Goal: Task Accomplishment & Management: Use online tool/utility

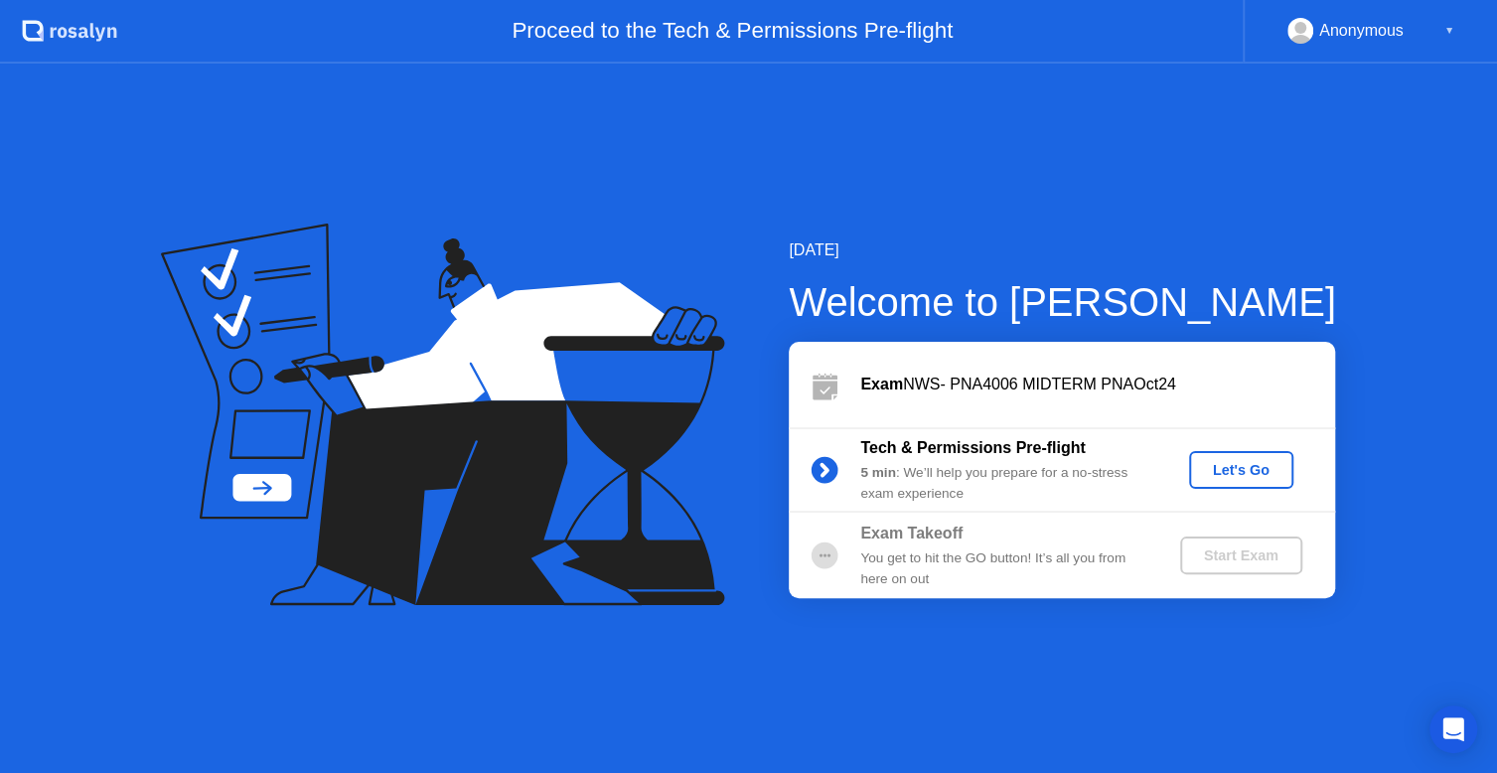
click at [1271, 471] on div "Let's Go" at bounding box center [1241, 470] width 88 height 16
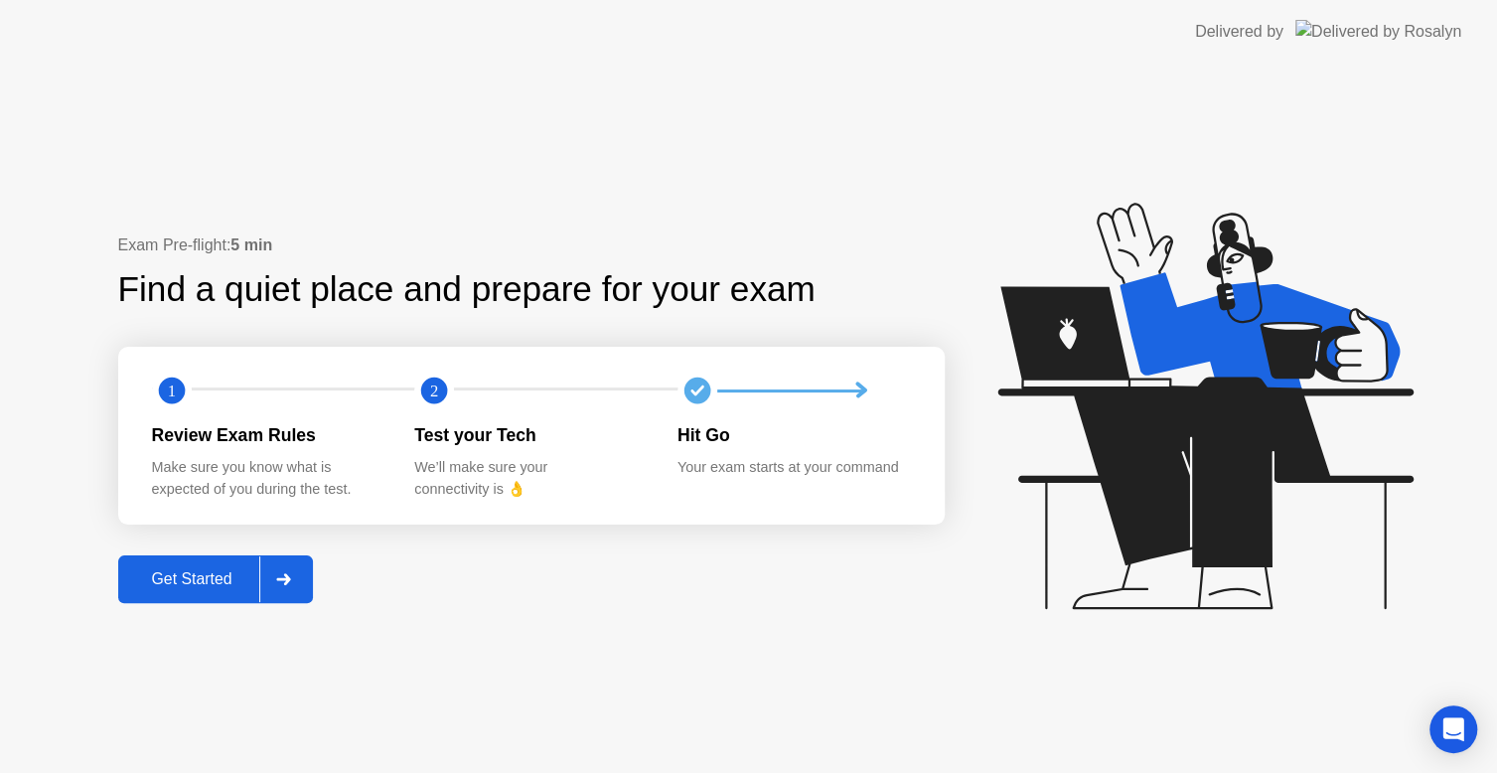
click at [195, 581] on div "Get Started" at bounding box center [192, 579] width 136 height 18
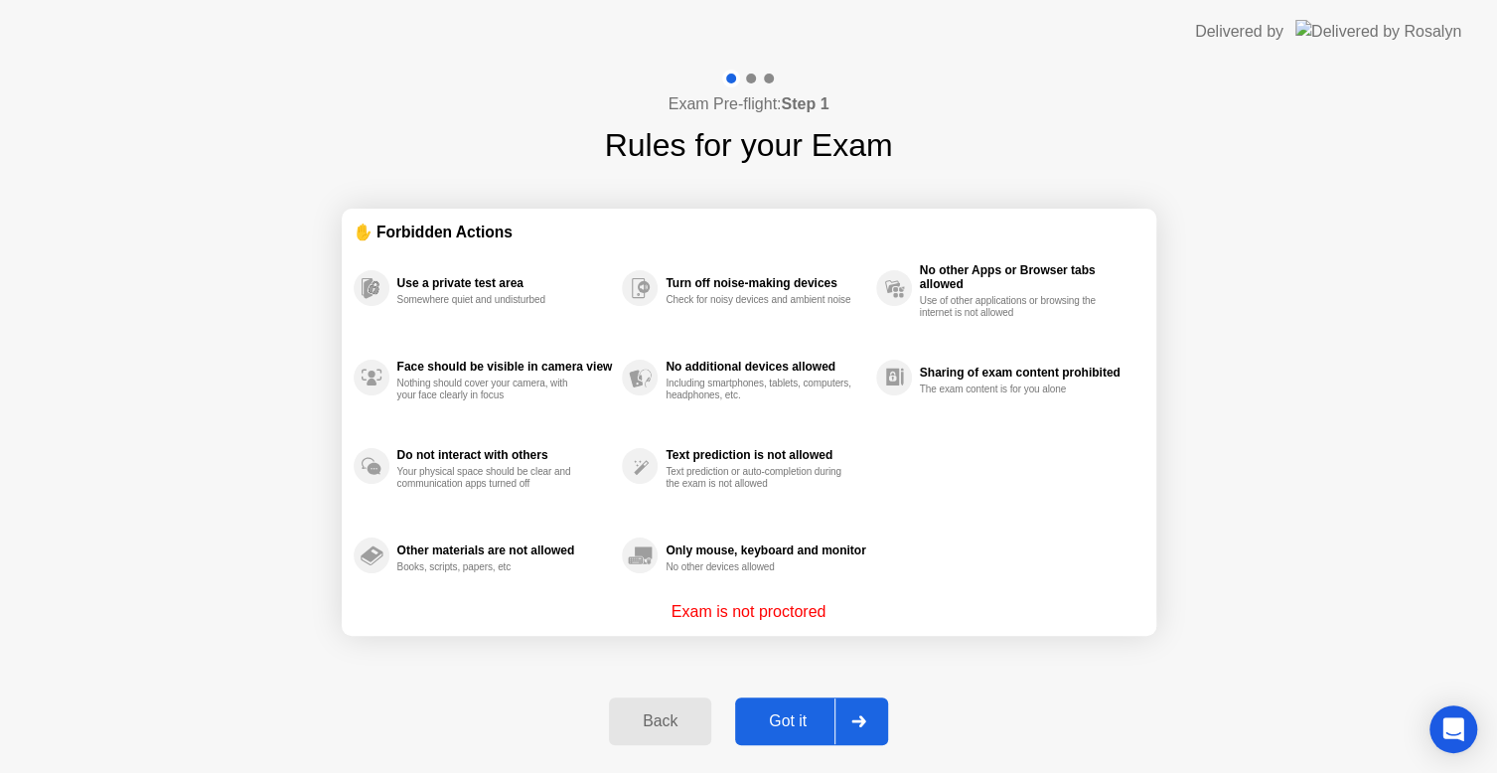
click at [824, 714] on div "Got it" at bounding box center [787, 721] width 93 height 18
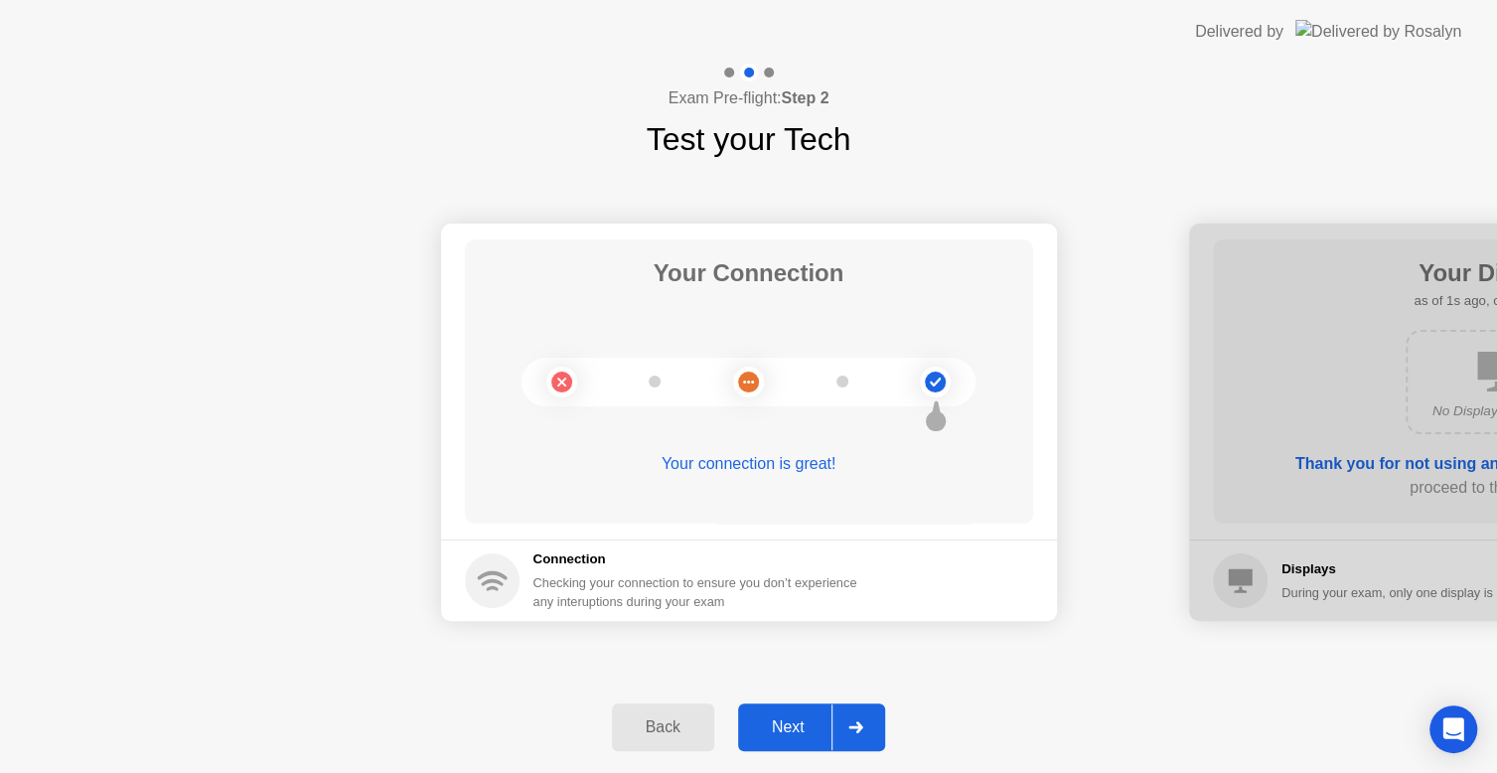
click at [801, 726] on div "Next" at bounding box center [788, 727] width 88 height 18
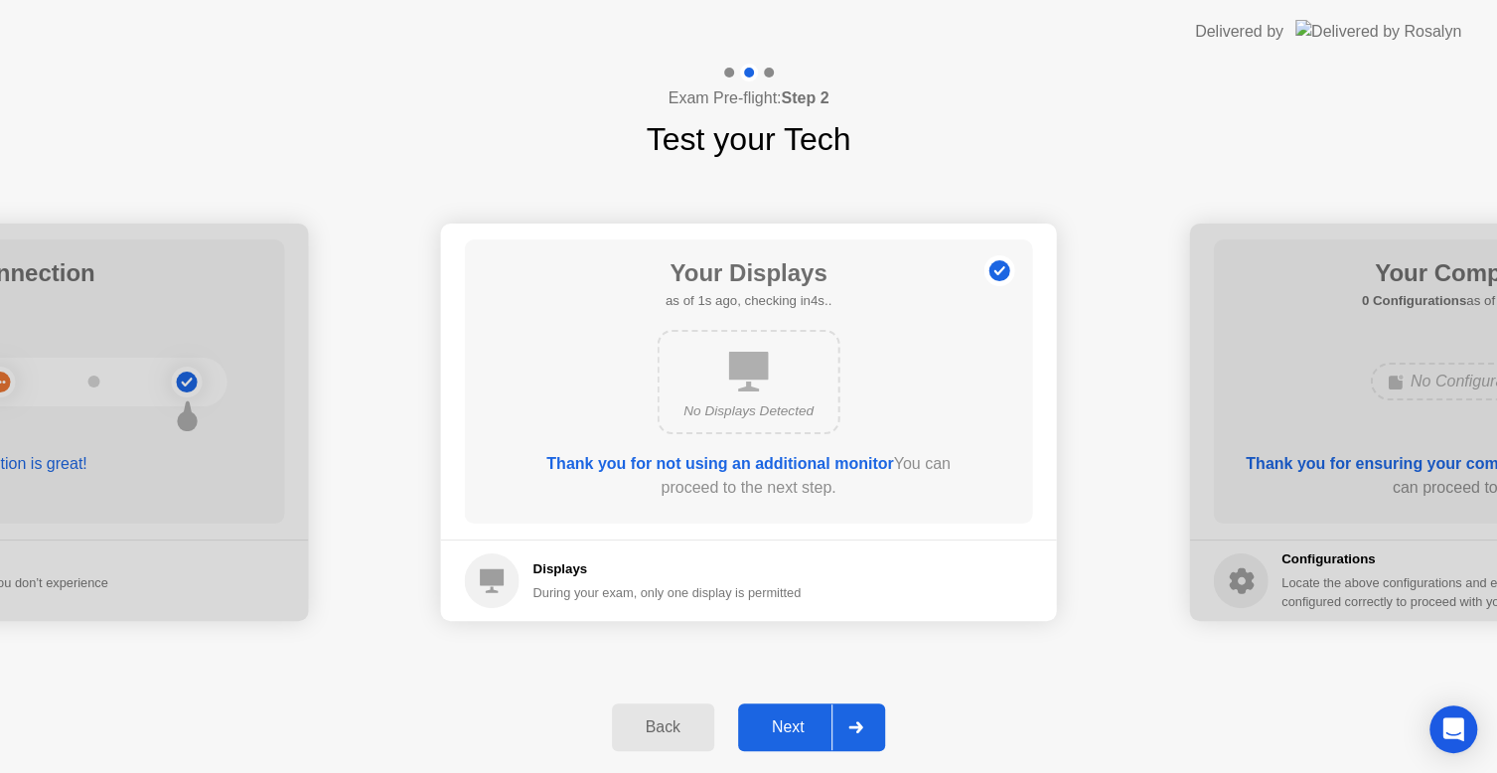
click at [801, 726] on div "Next" at bounding box center [788, 727] width 88 height 18
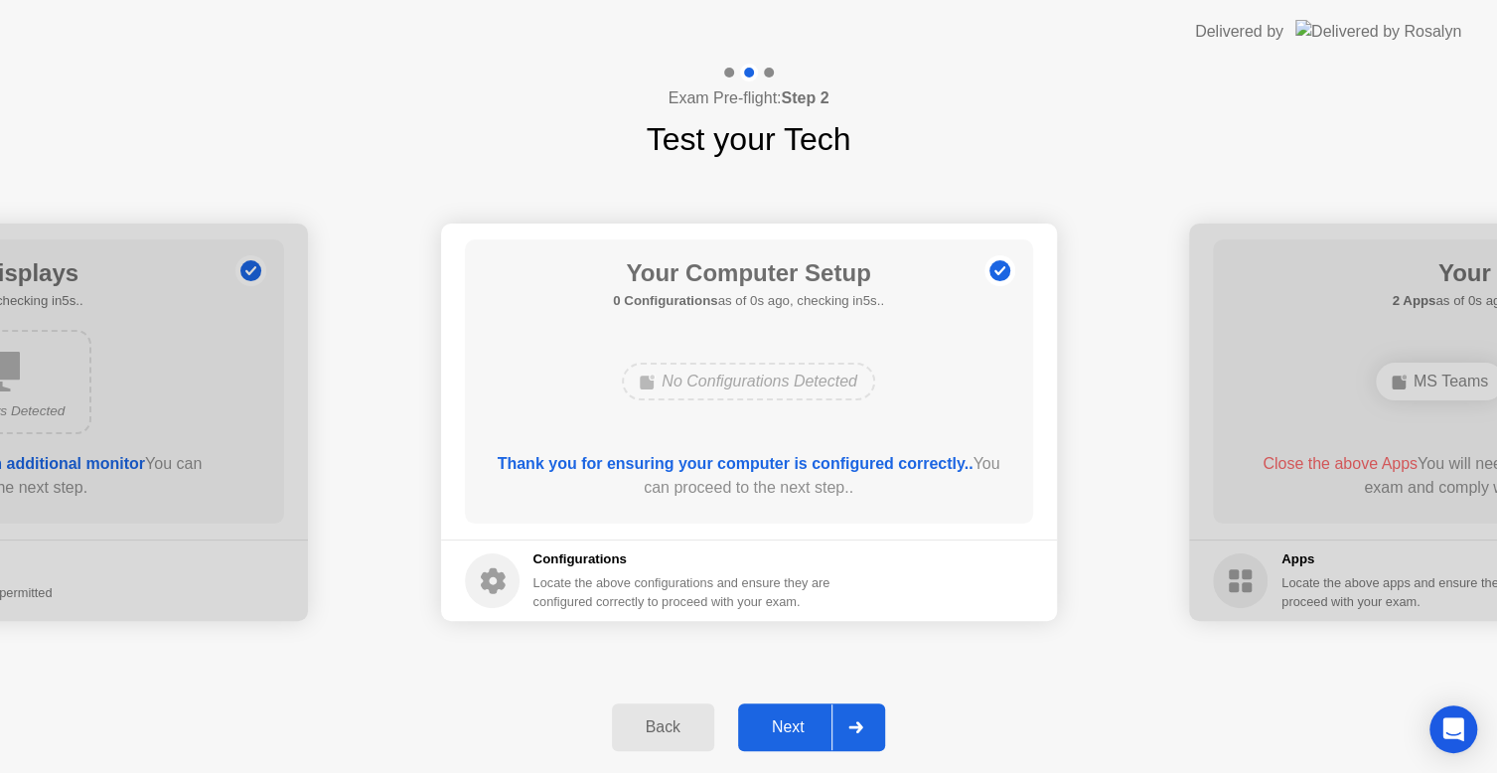
click at [801, 726] on div "Next" at bounding box center [788, 727] width 88 height 18
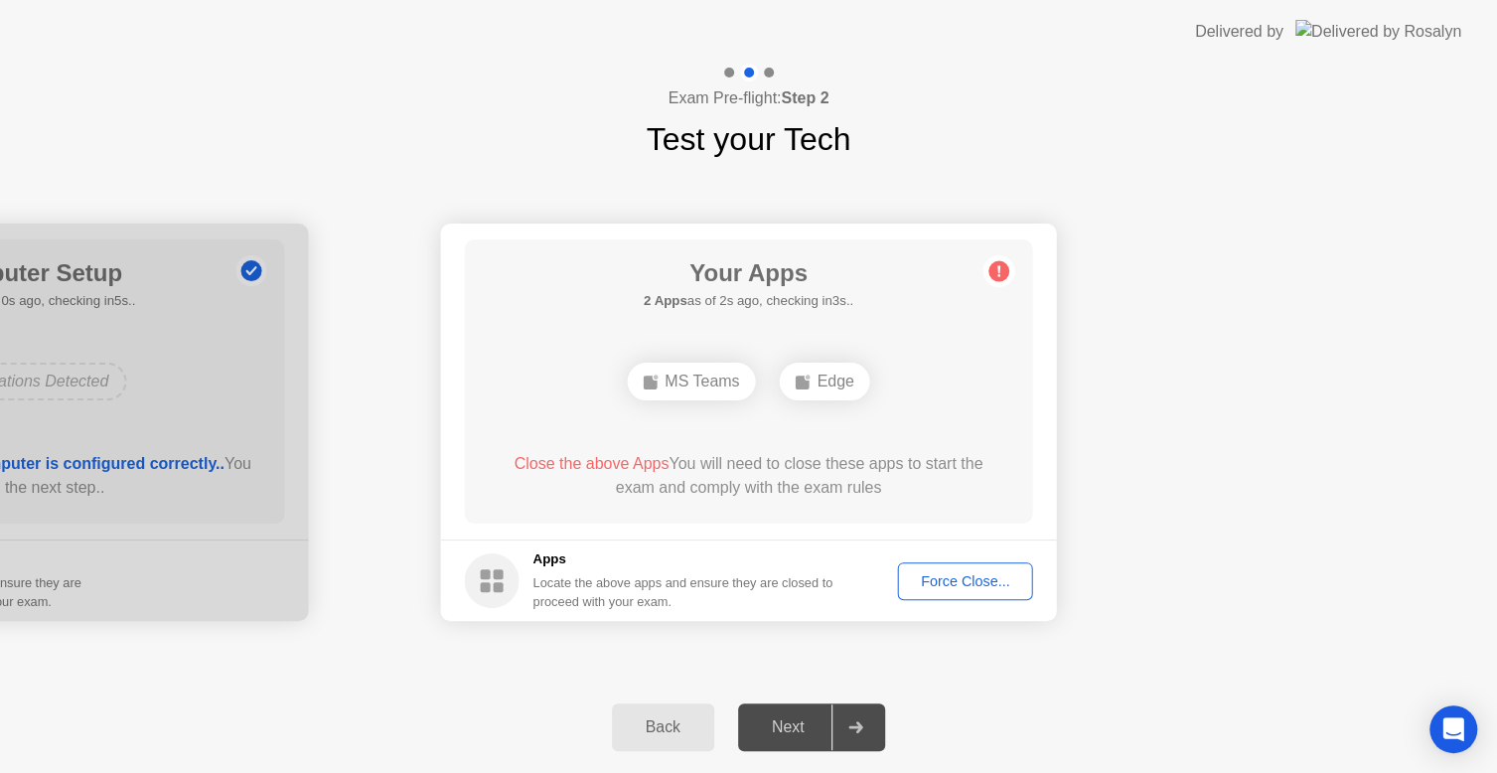
click at [981, 582] on div "Force Close..." at bounding box center [965, 581] width 121 height 16
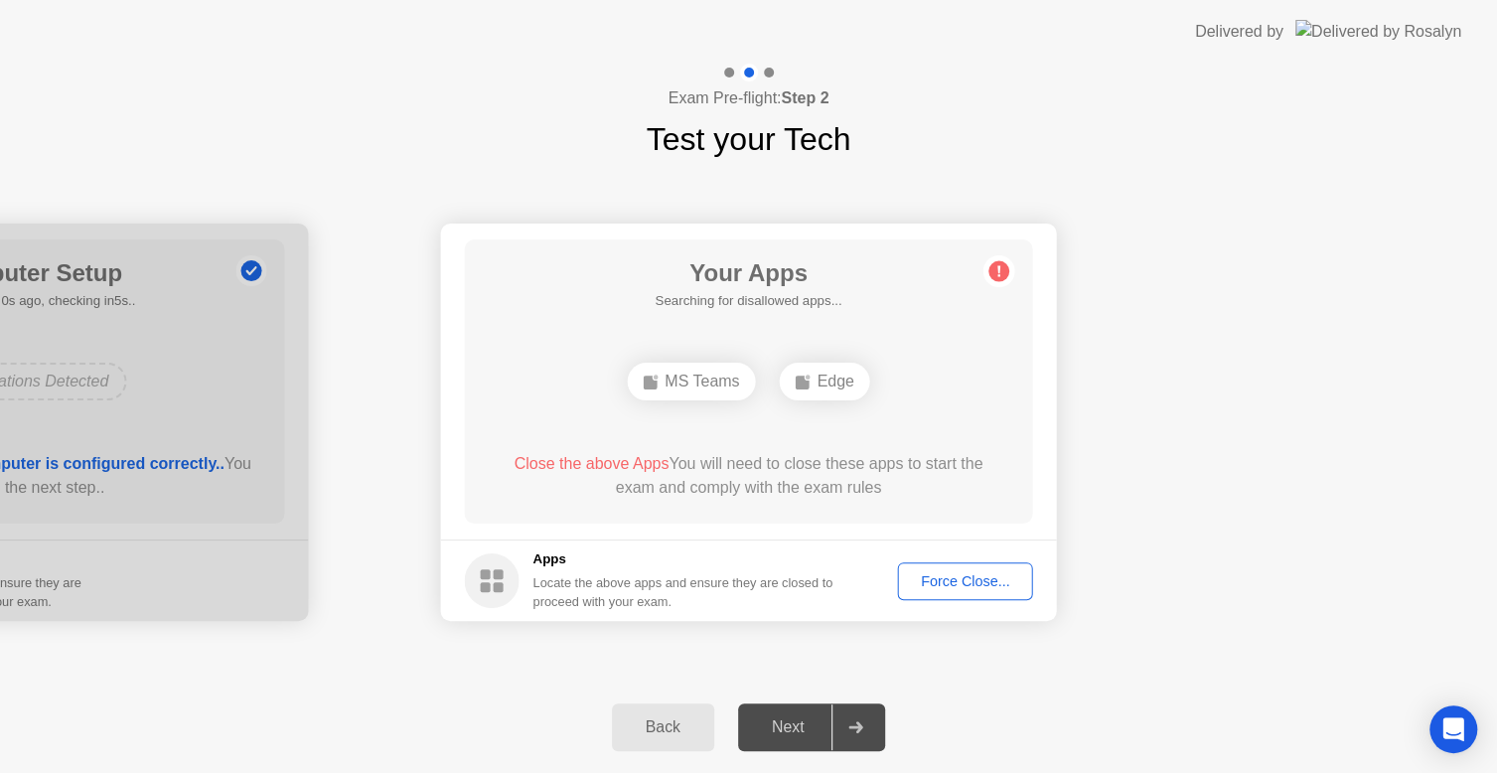
click at [954, 578] on div "Force Close..." at bounding box center [965, 581] width 121 height 16
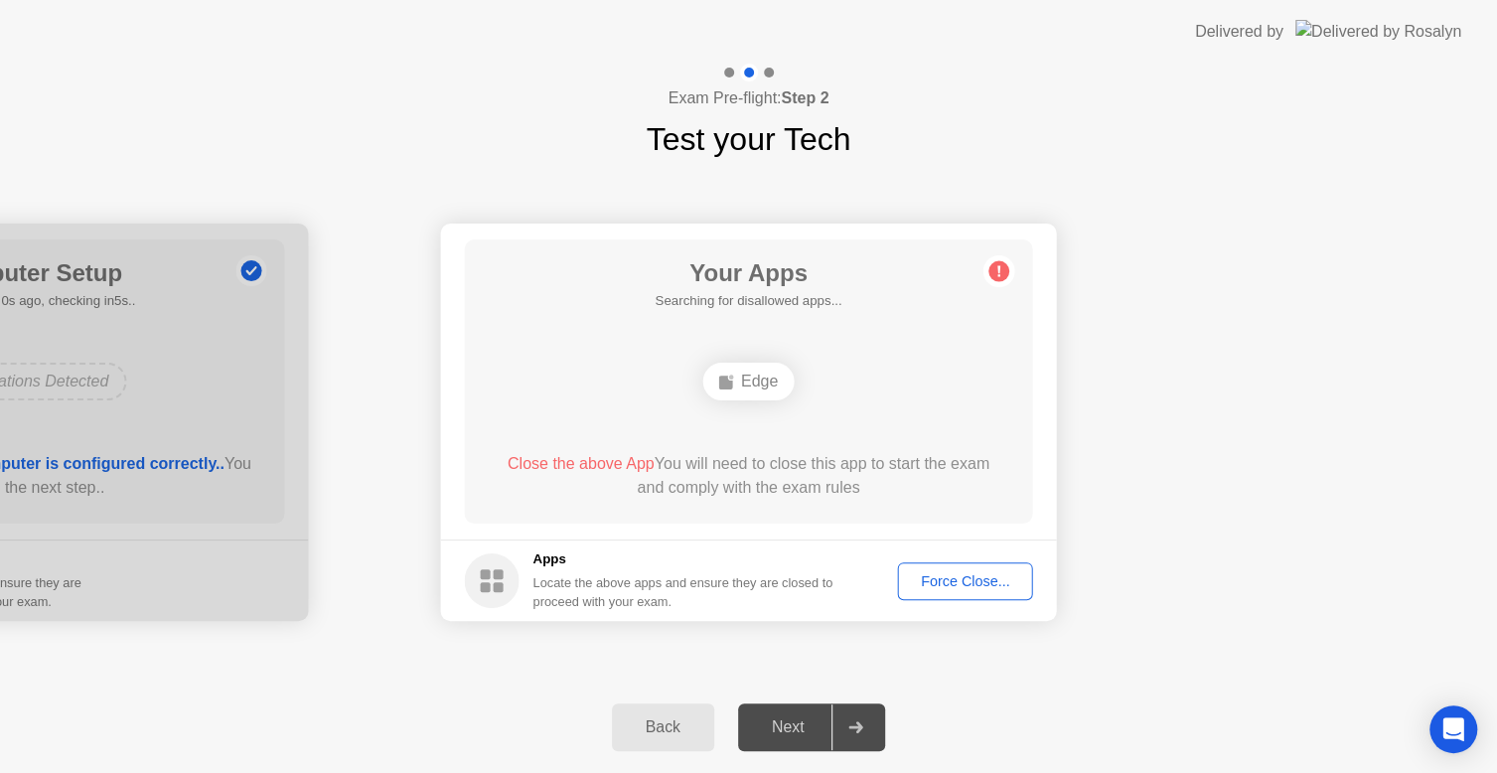
click at [954, 578] on div "Force Close..." at bounding box center [965, 581] width 121 height 16
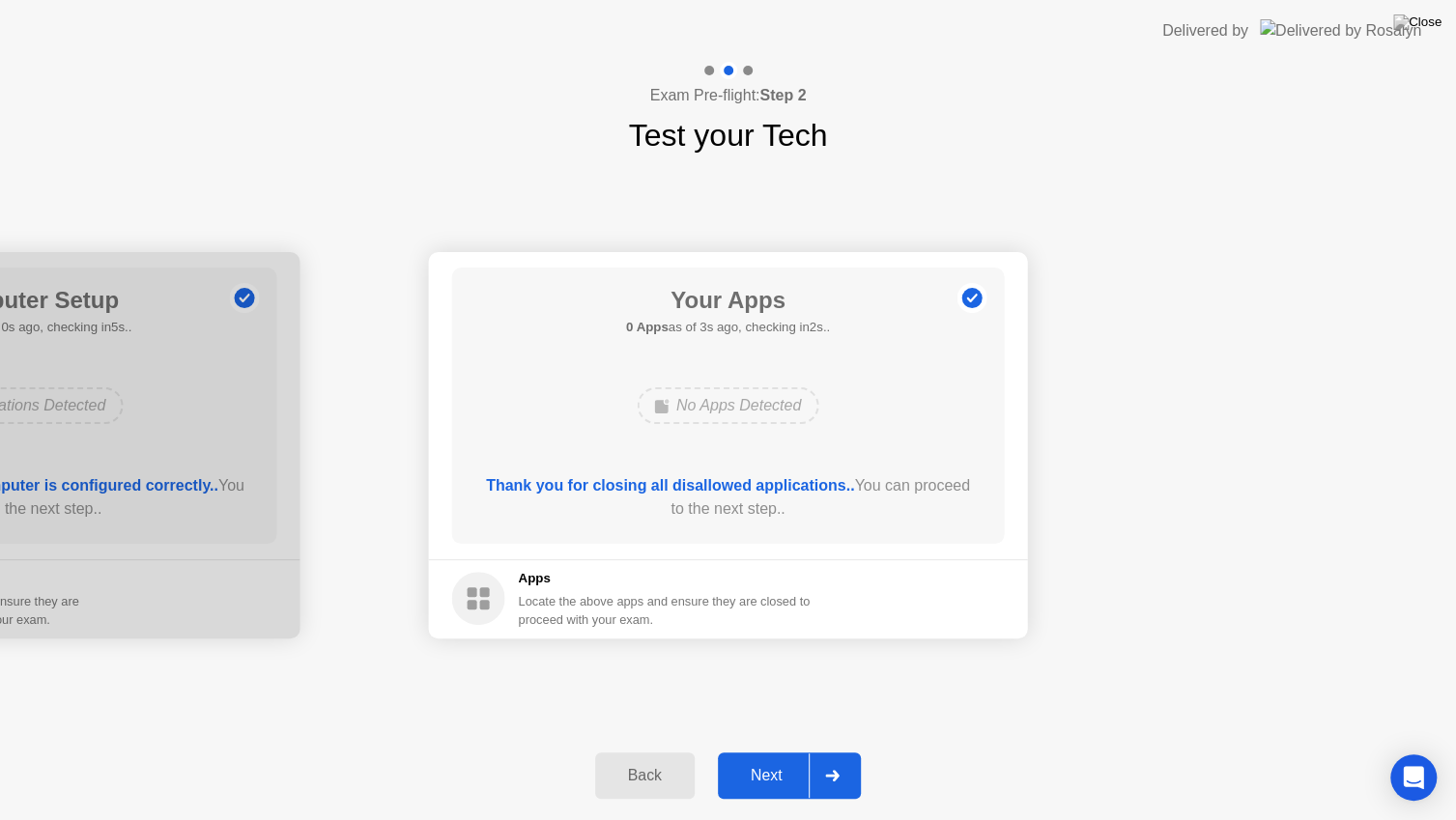
click at [773, 751] on div "Next" at bounding box center [766, 776] width 86 height 18
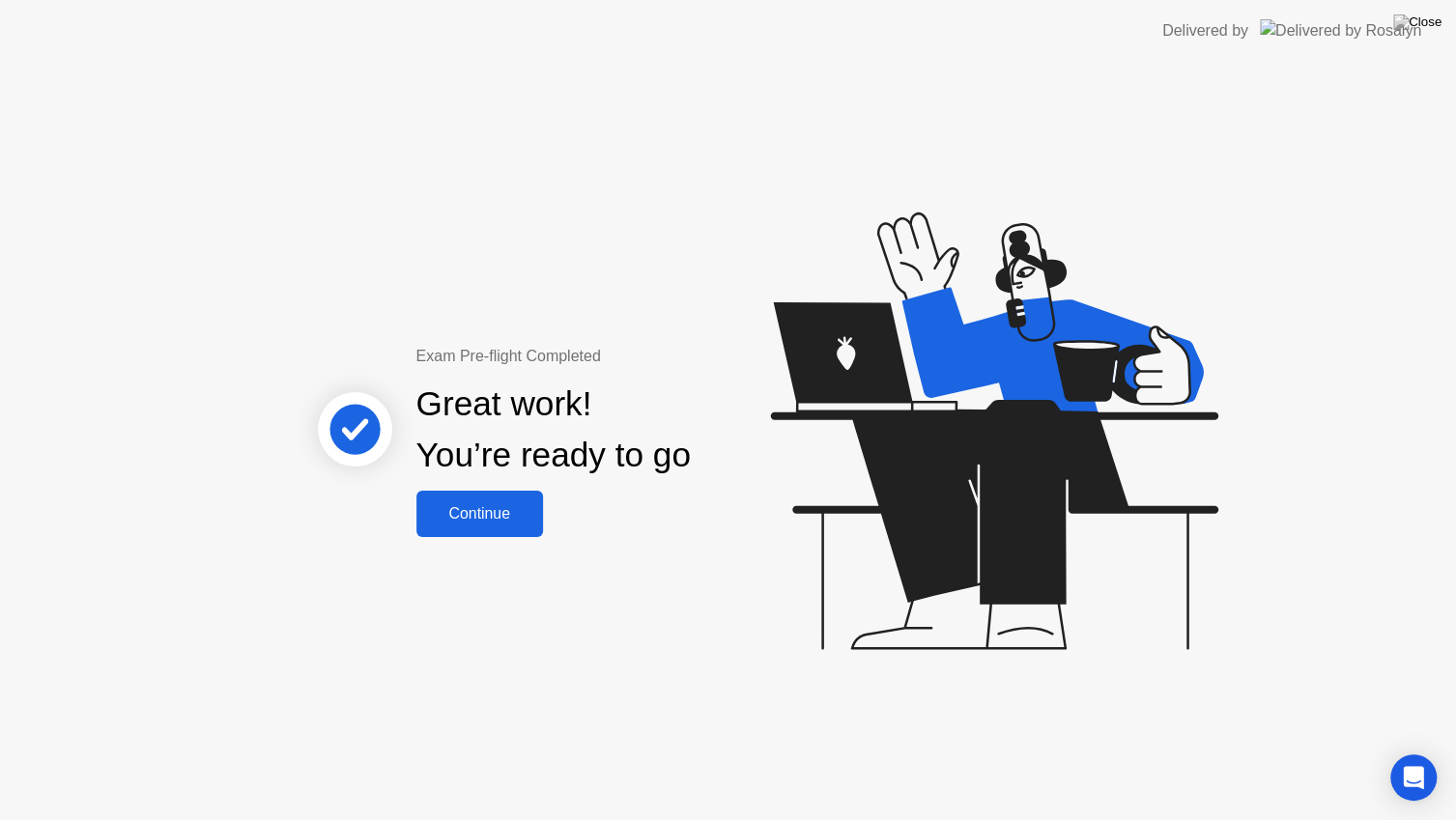
click at [500, 518] on div "Continue" at bounding box center [479, 515] width 115 height 18
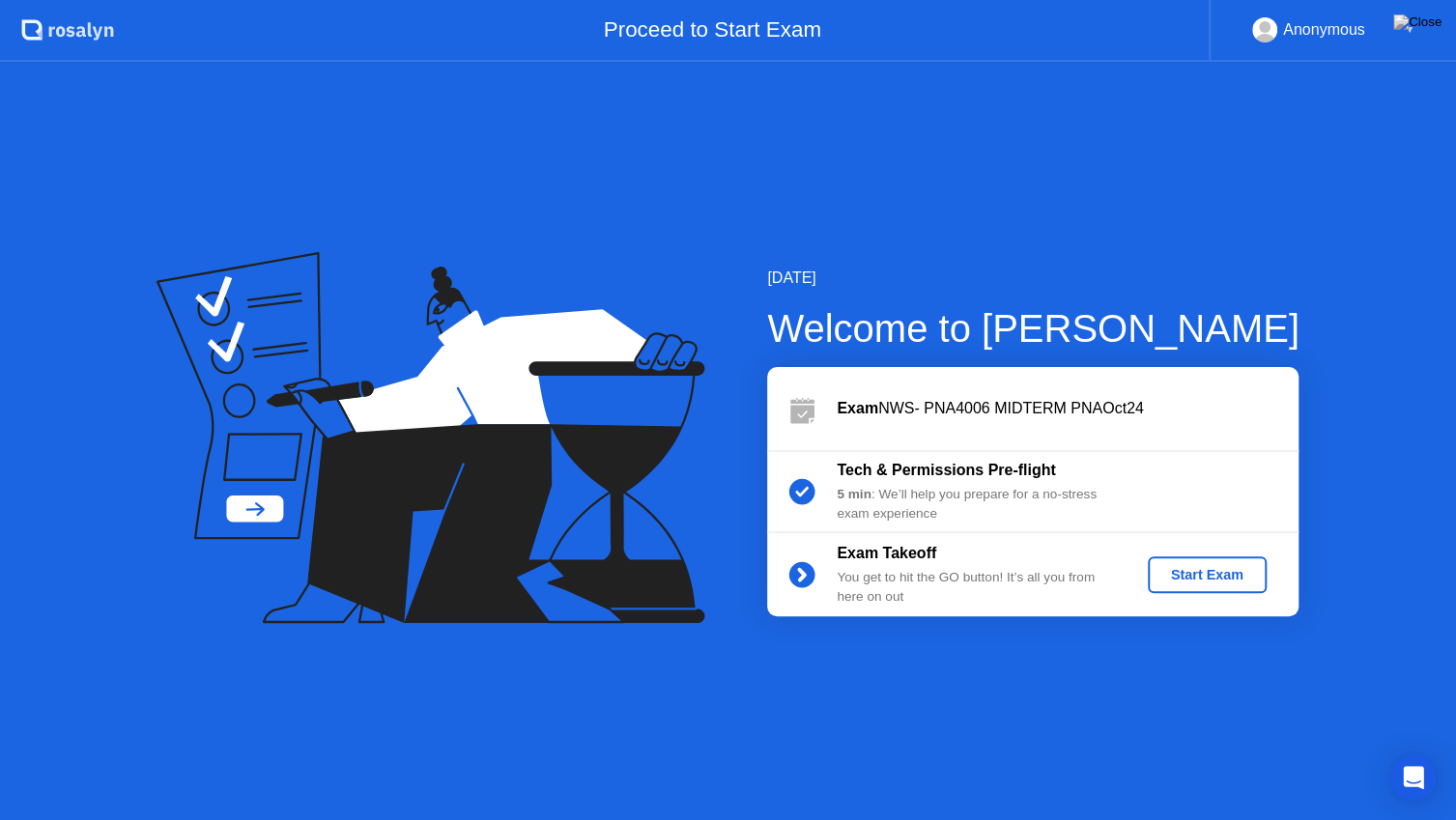
click at [1174, 579] on div "Start Exam" at bounding box center [1207, 575] width 103 height 16
